Goal: Unclear

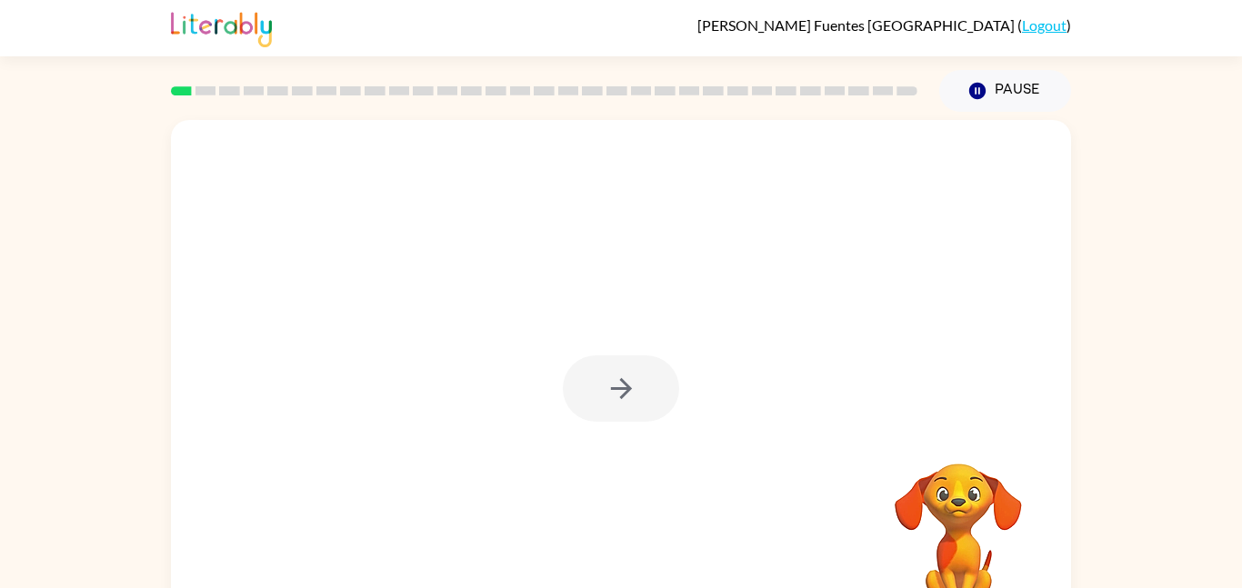
scroll to position [36, 0]
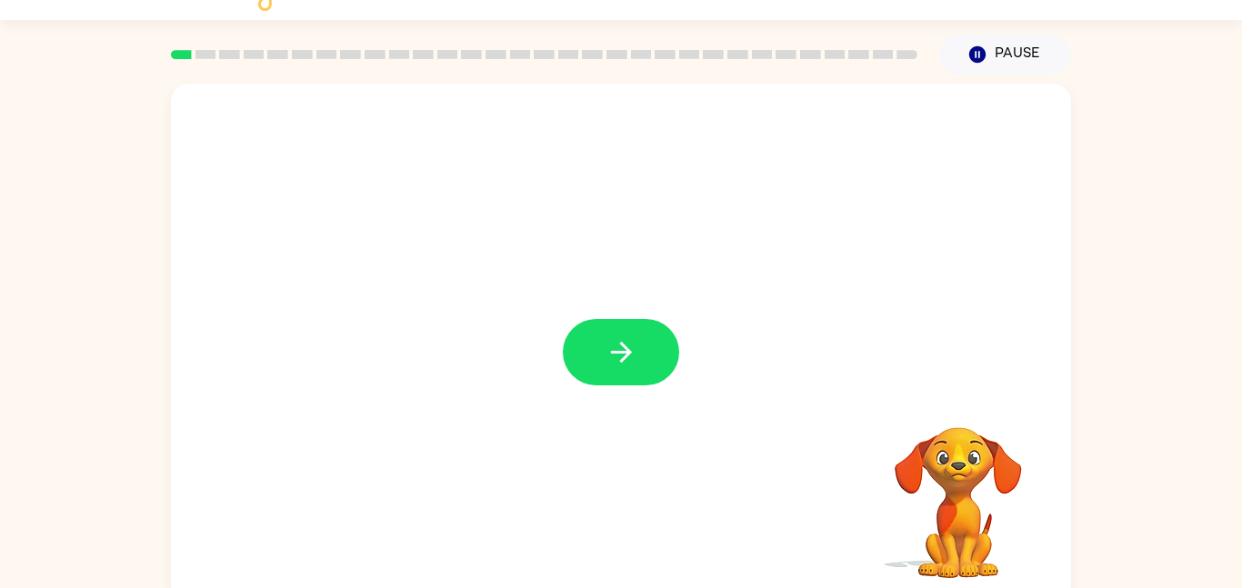
click at [173, 59] on div at bounding box center [544, 55] width 768 height 64
click at [174, 57] on rect at bounding box center [181, 54] width 21 height 9
click at [174, 53] on rect at bounding box center [181, 54] width 21 height 9
click at [626, 345] on icon "button" at bounding box center [621, 352] width 32 height 32
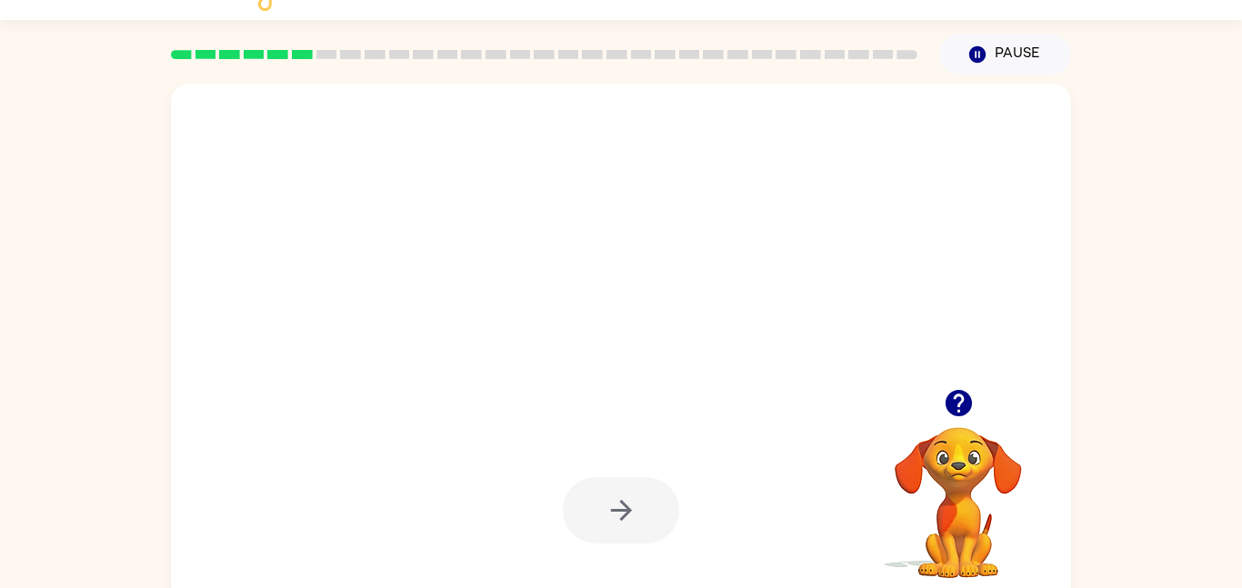
click at [607, 519] on div at bounding box center [621, 510] width 116 height 66
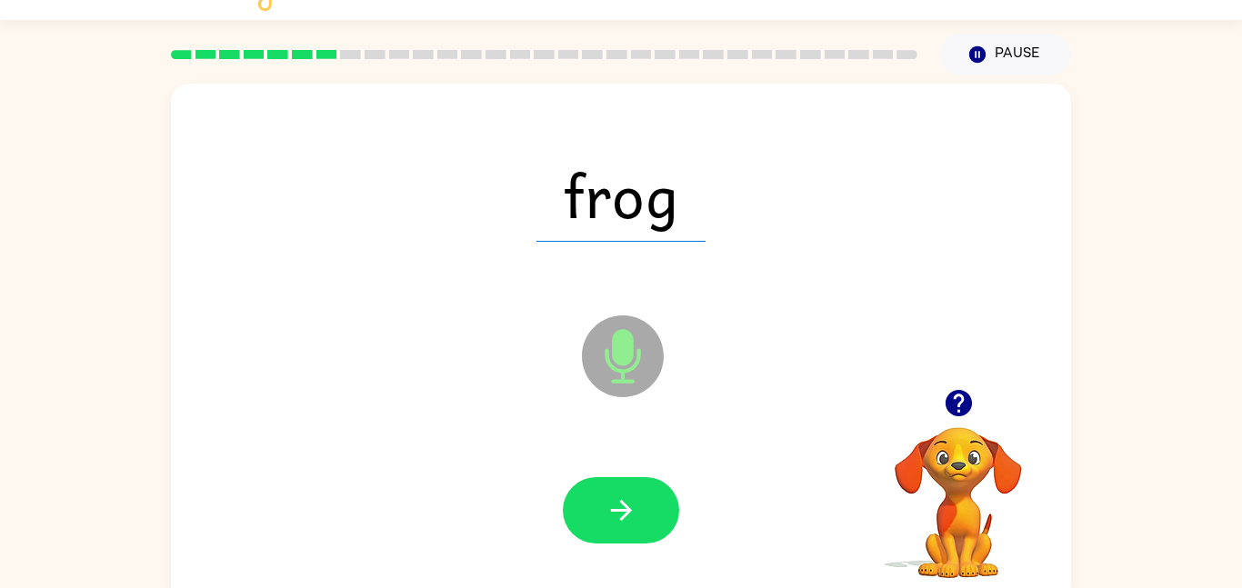
scroll to position [0, 0]
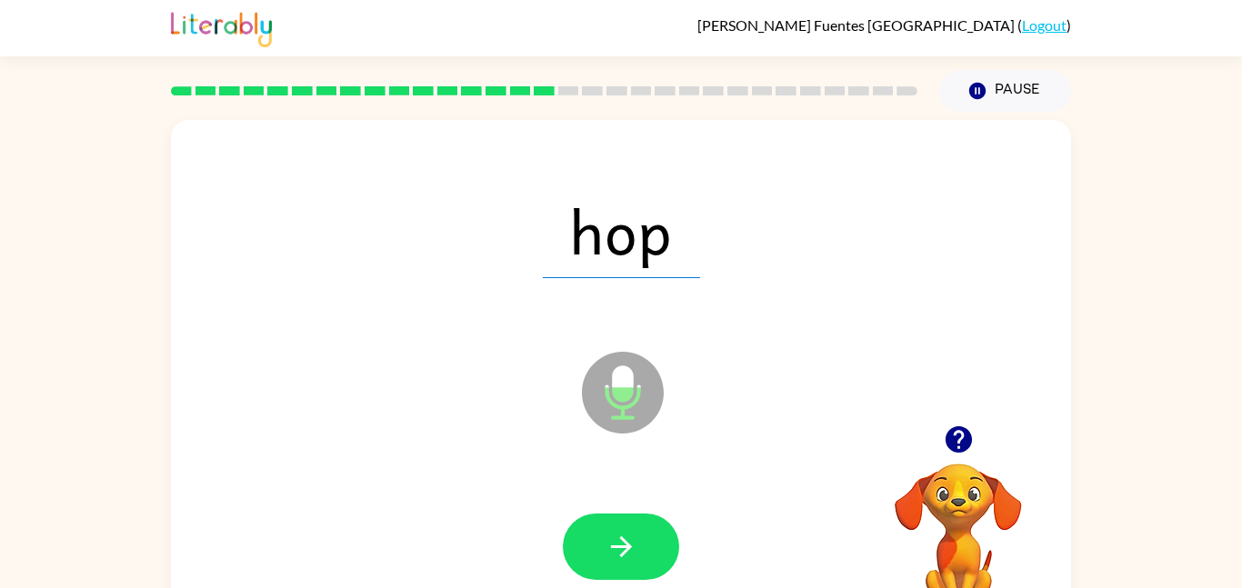
click at [795, 44] on div "[PERSON_NAME] ( Logout )" at bounding box center [621, 28] width 900 height 56
click at [812, 30] on div "[PERSON_NAME] ( Logout )" at bounding box center [621, 28] width 900 height 56
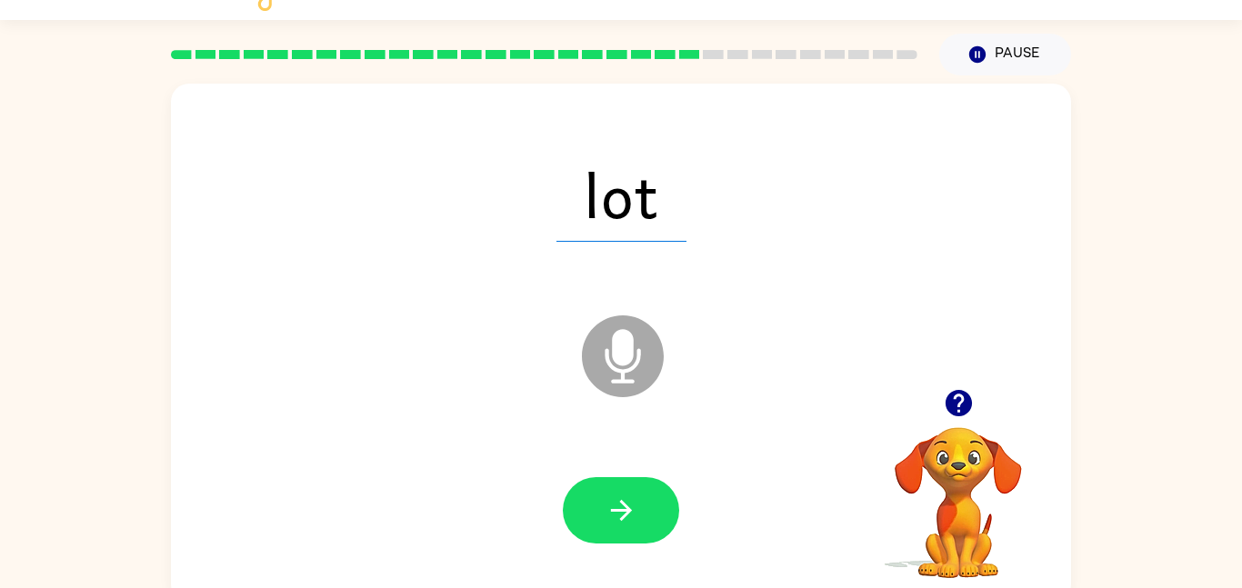
scroll to position [51, 0]
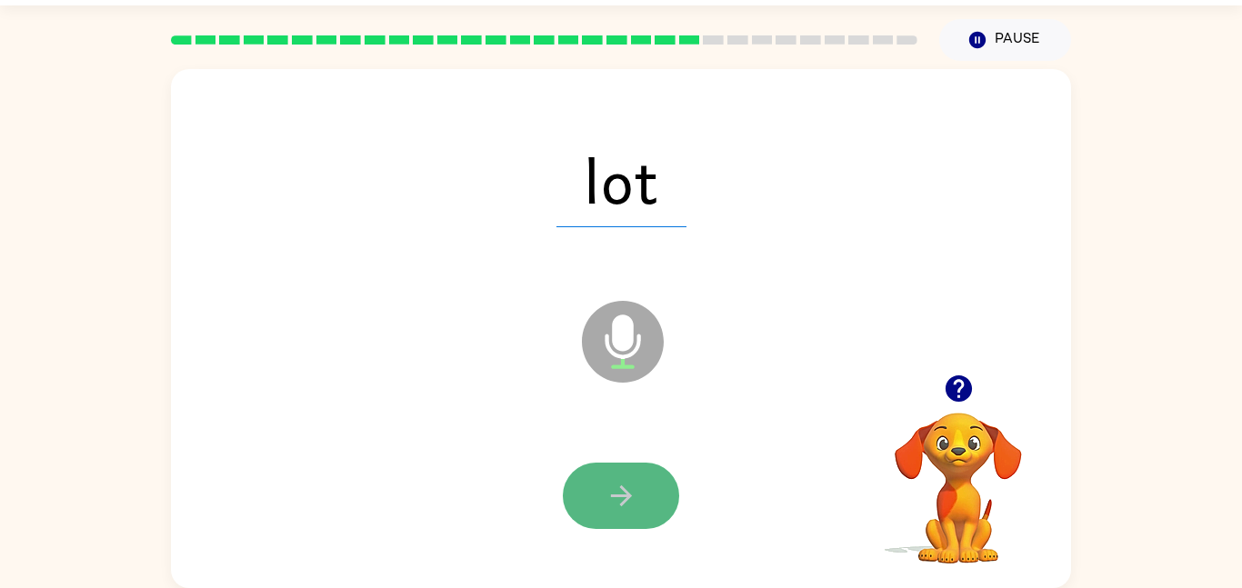
click at [606, 504] on icon "button" at bounding box center [621, 496] width 32 height 32
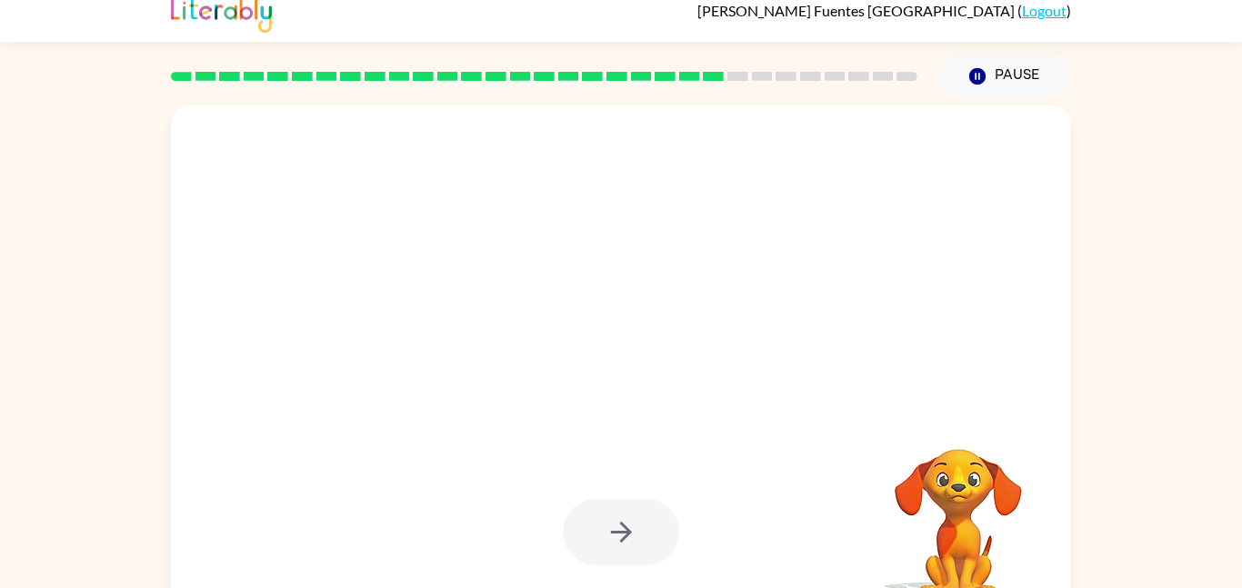
scroll to position [0, 0]
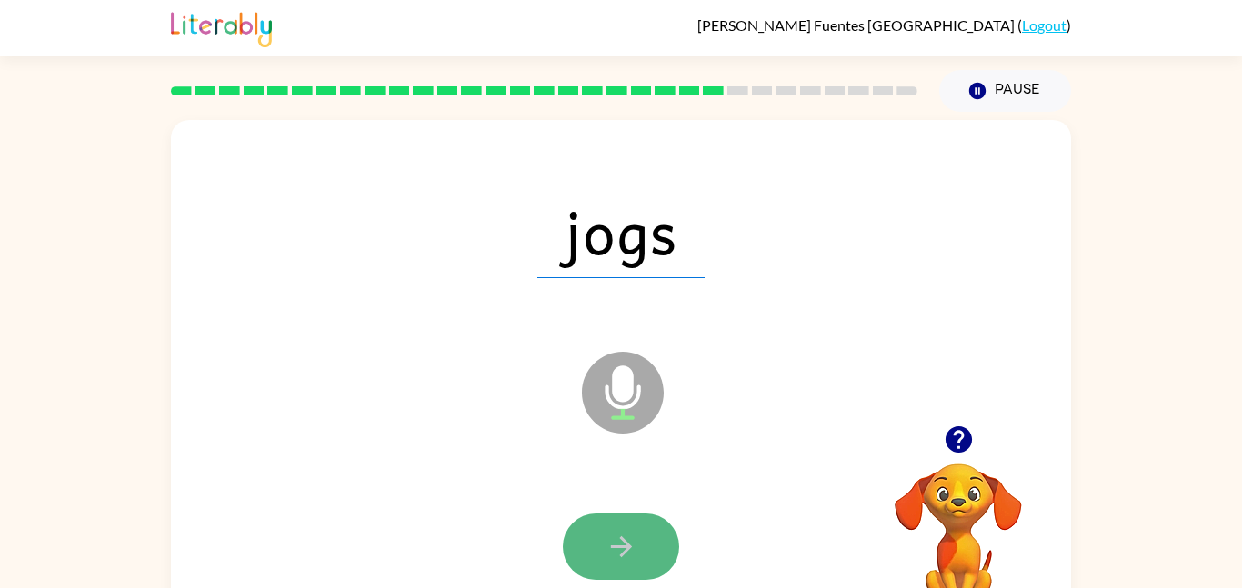
click at [632, 552] on icon "button" at bounding box center [621, 547] width 32 height 32
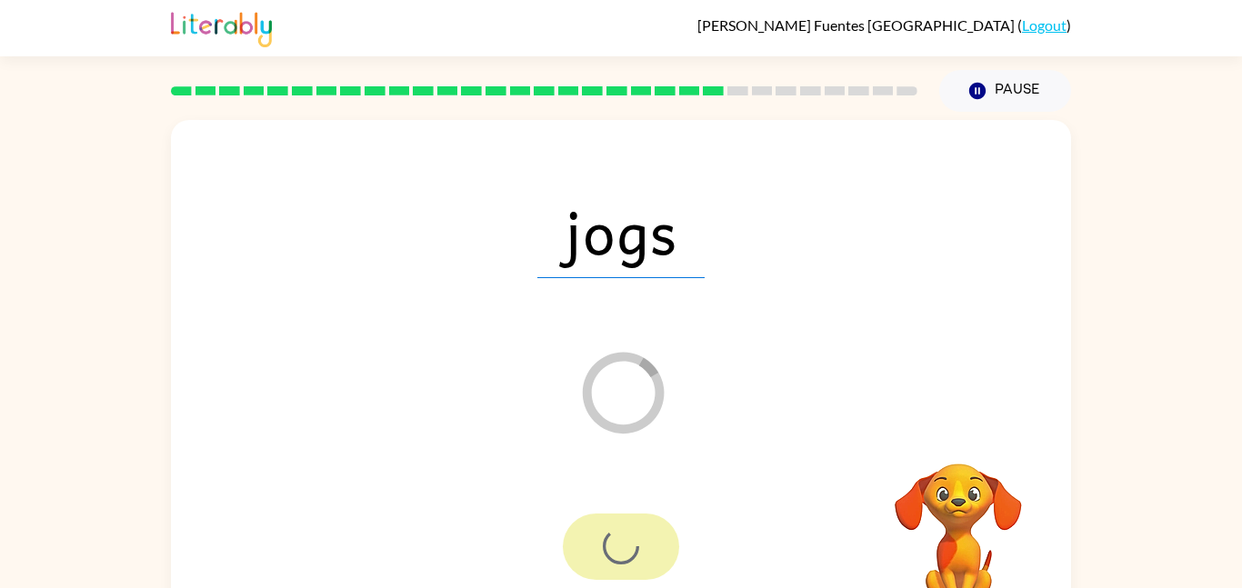
click at [632, 552] on div at bounding box center [621, 547] width 116 height 66
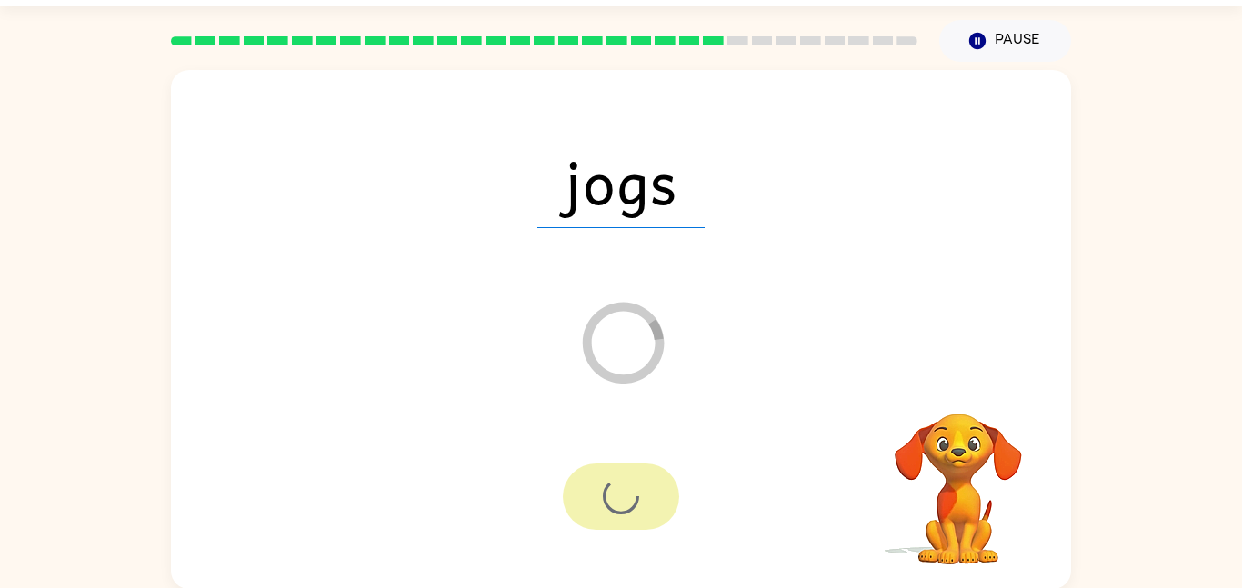
scroll to position [51, 0]
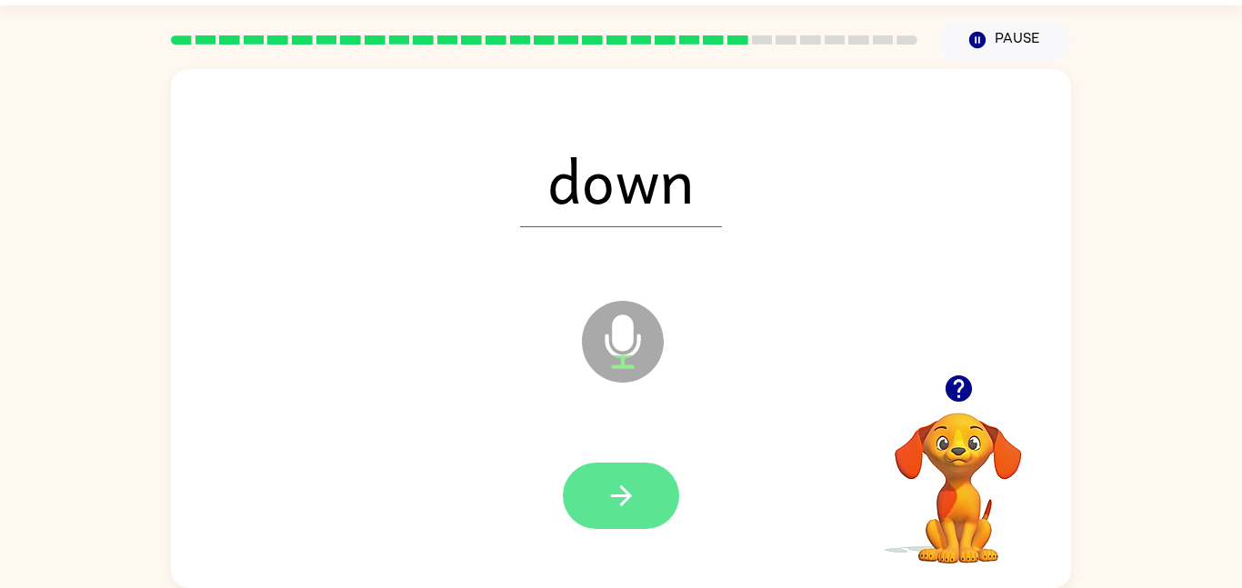
click at [584, 511] on button "button" at bounding box center [621, 496] width 116 height 66
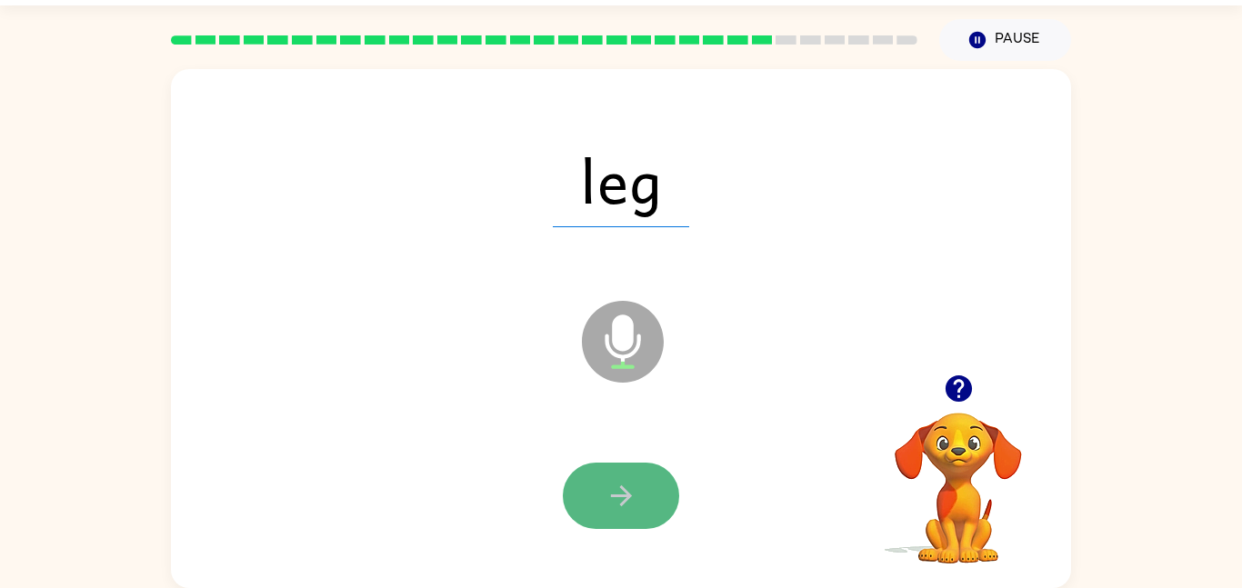
click at [597, 518] on button "button" at bounding box center [621, 496] width 116 height 66
click at [638, 468] on button "button" at bounding box center [621, 496] width 116 height 66
